Goal: Check status

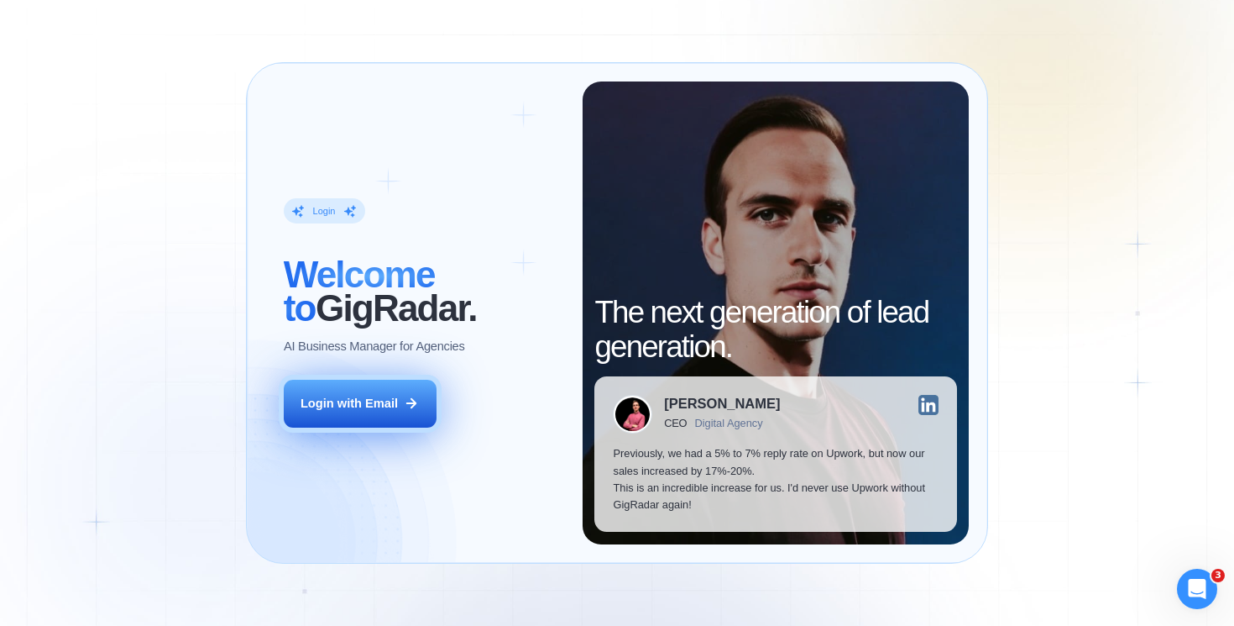
click at [339, 416] on button "Login with Email" at bounding box center [360, 404] width 153 height 48
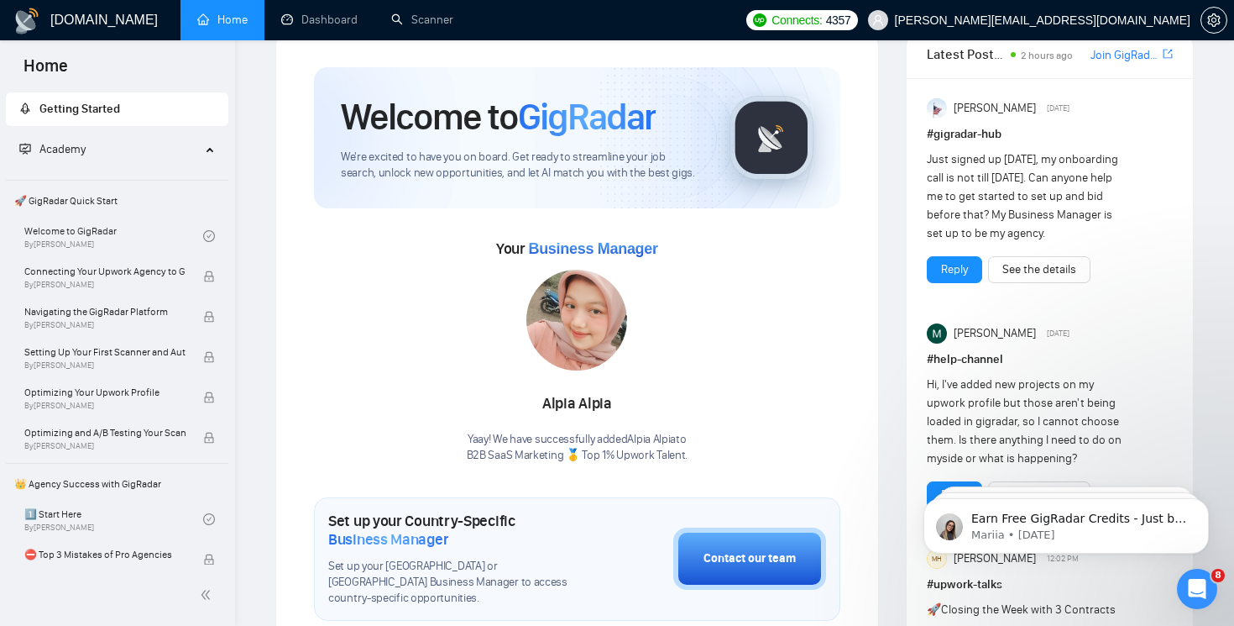
scroll to position [60, 0]
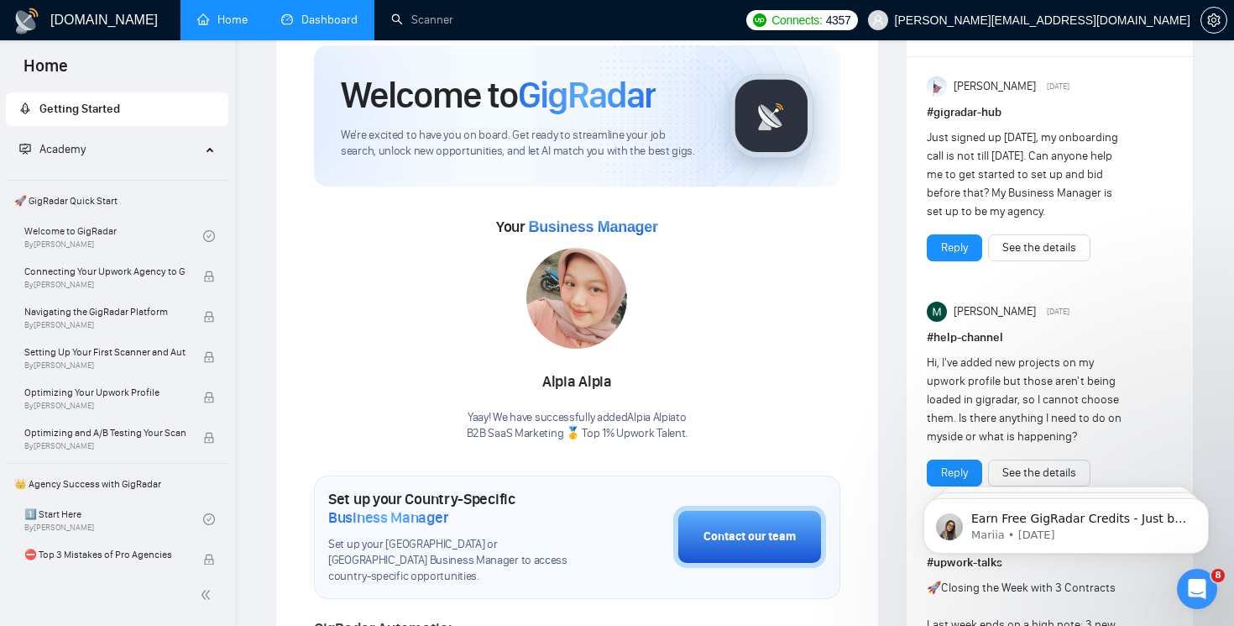
click at [326, 26] on link "Dashboard" at bounding box center [319, 20] width 76 height 14
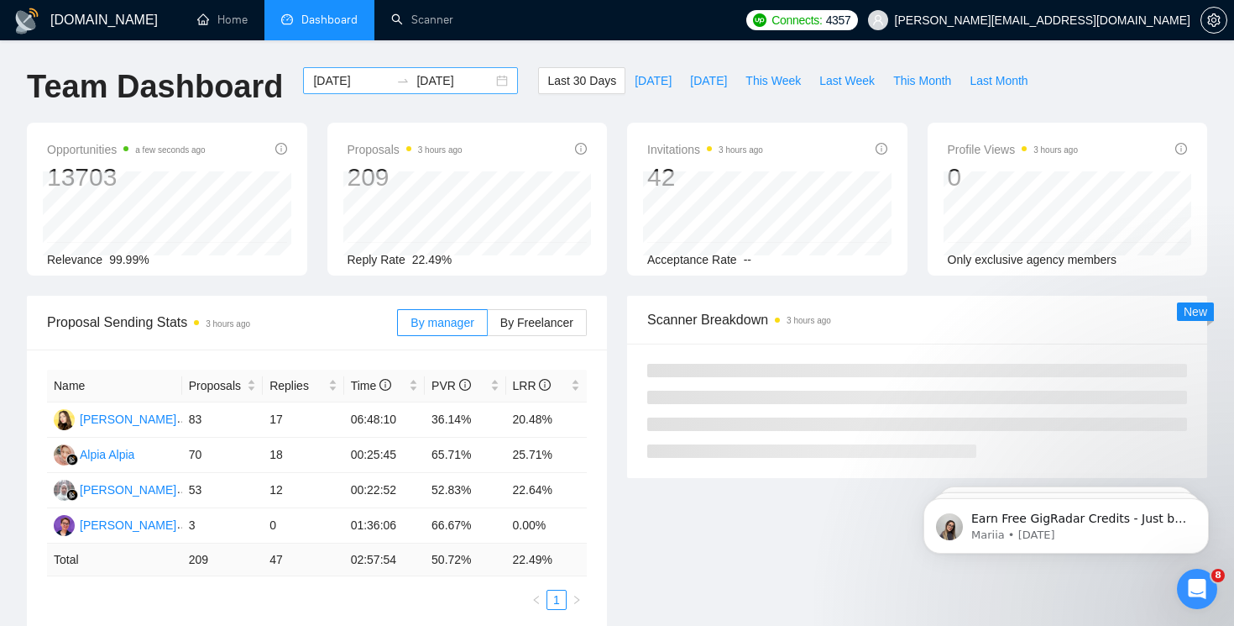
click at [495, 89] on div "[DATE] [DATE]" at bounding box center [410, 80] width 215 height 27
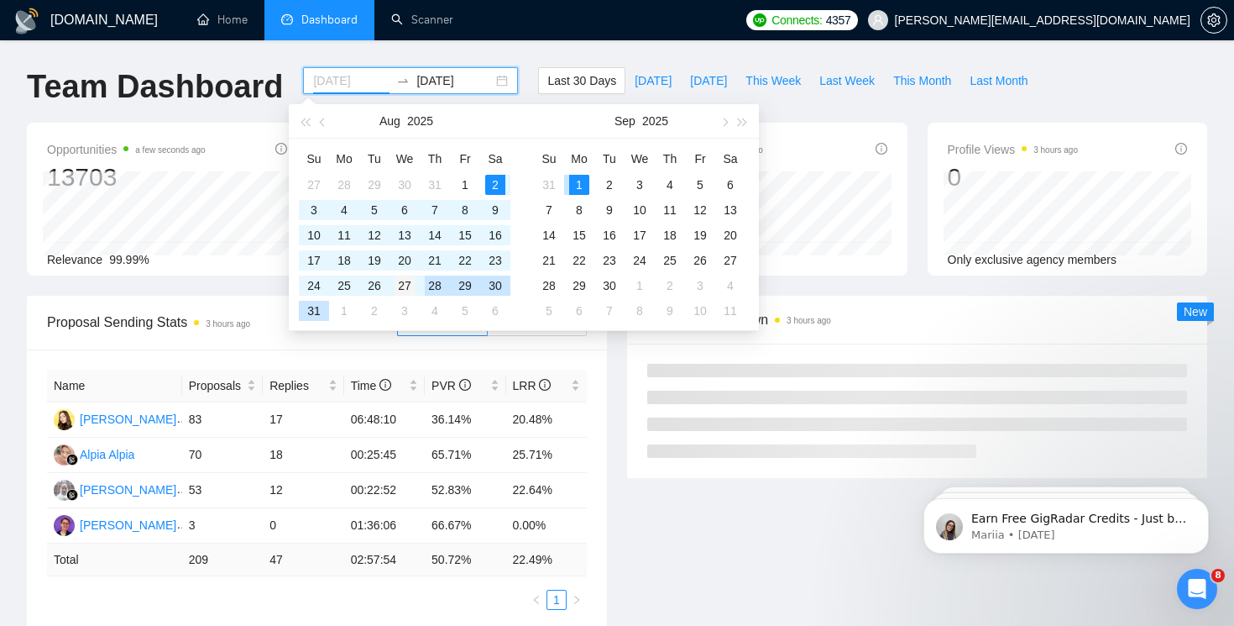
type input "[DATE]"
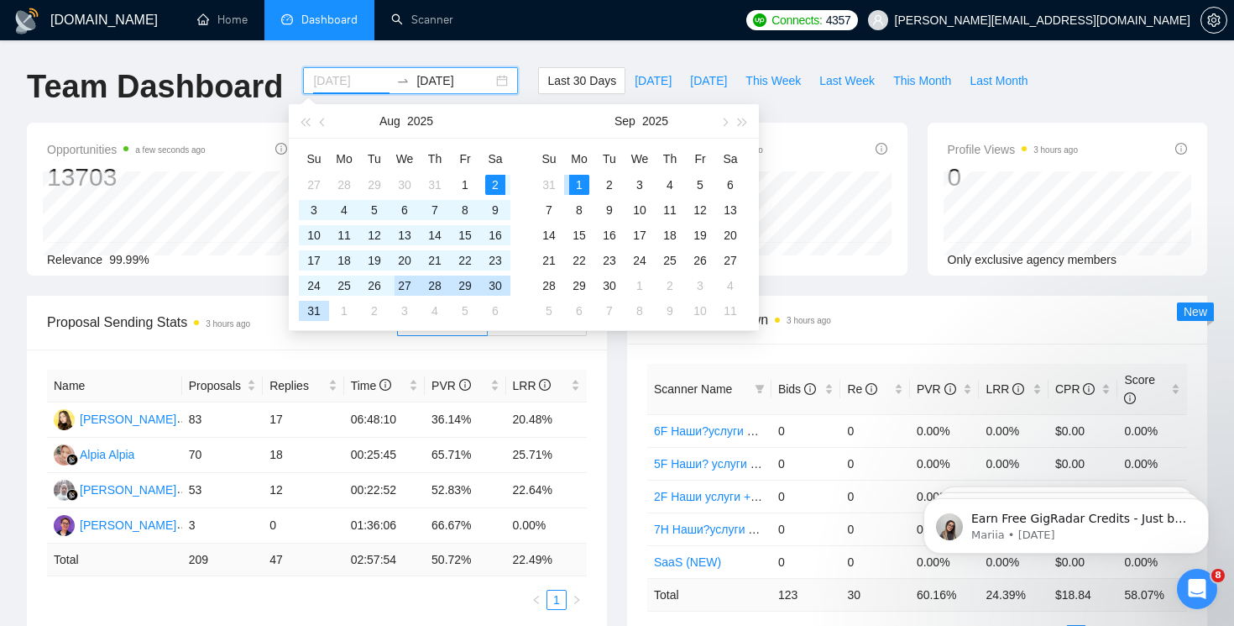
click at [413, 281] on div "27" at bounding box center [405, 285] width 20 height 20
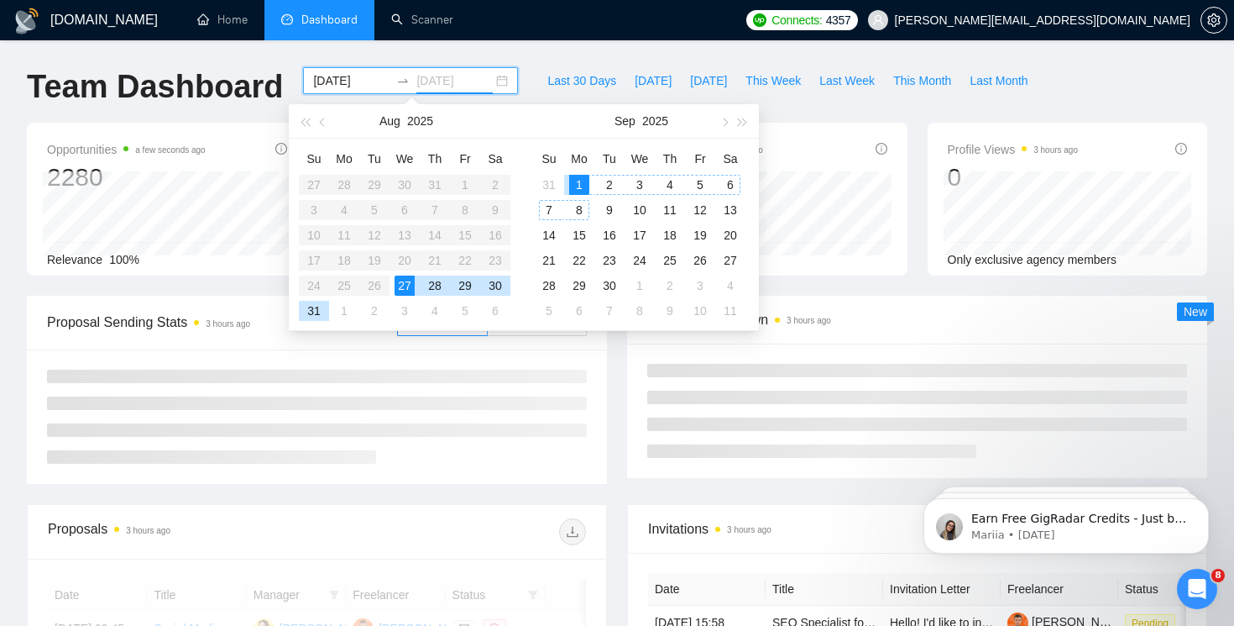
type input "[DATE]"
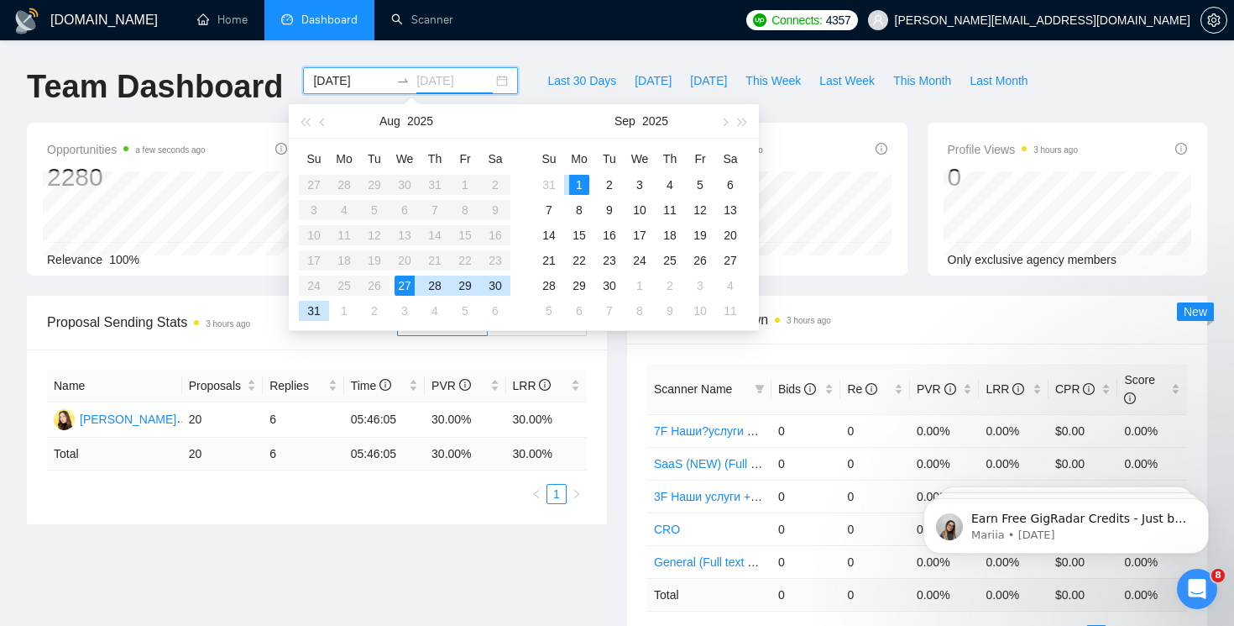
click at [573, 187] on div "1" at bounding box center [579, 185] width 20 height 20
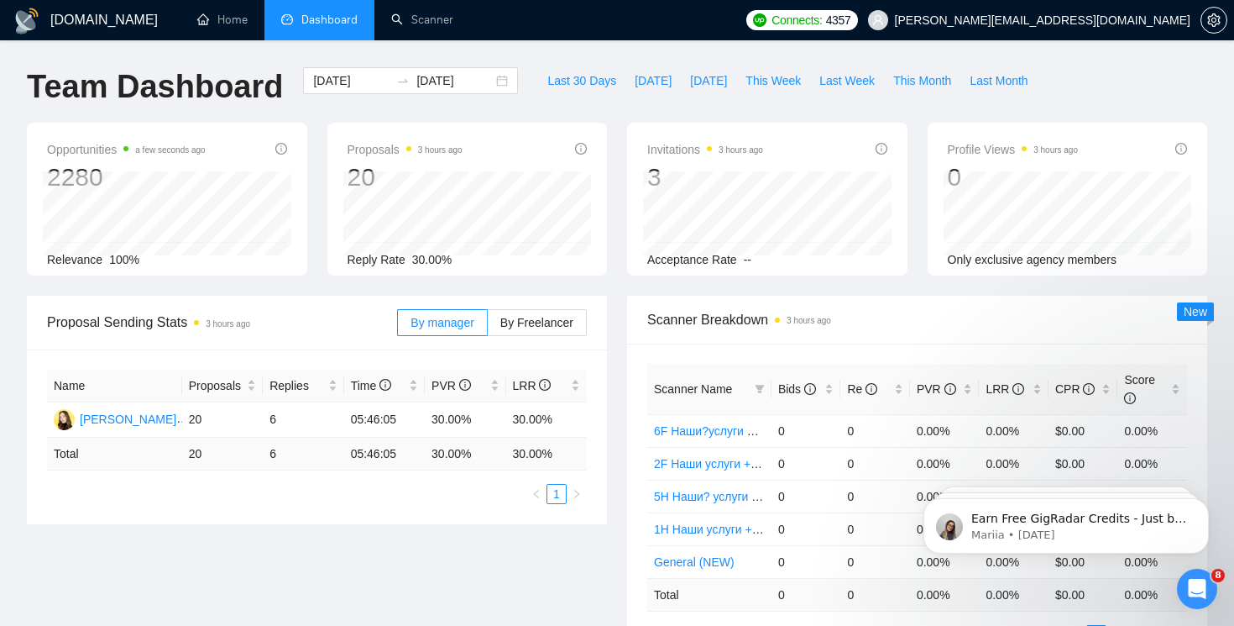
click at [608, 298] on div "Proposal Sending Stats 3 hours ago By manager By Freelancer Name Proposals Repl…" at bounding box center [317, 410] width 600 height 228
